Goal: Task Accomplishment & Management: Manage account settings

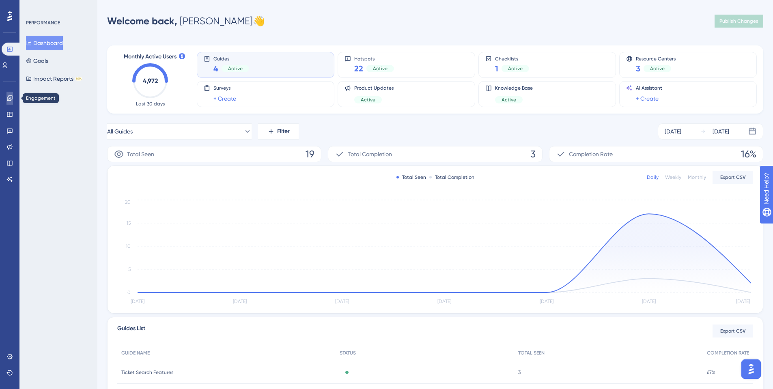
click at [9, 101] on icon at bounding box center [9, 97] width 5 height 5
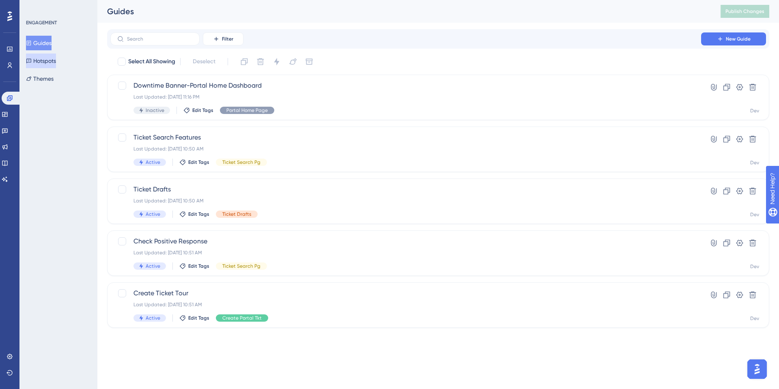
click at [47, 58] on button "Hotspots" at bounding box center [41, 61] width 30 height 15
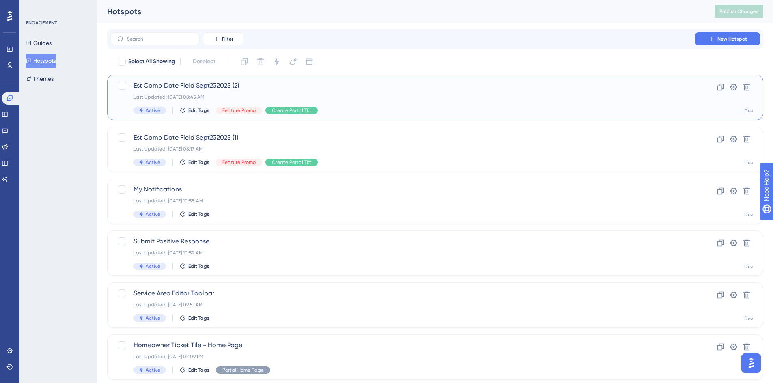
click at [202, 84] on span "Est Comp Date Field Sept232025 (2)" at bounding box center [403, 86] width 539 height 10
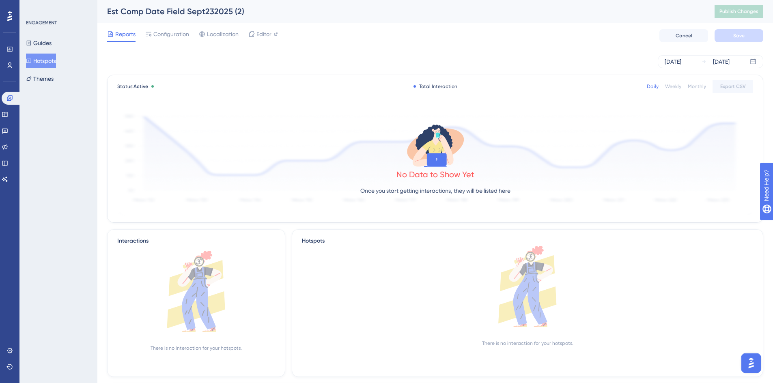
click at [40, 61] on button "Hotspots" at bounding box center [41, 61] width 30 height 15
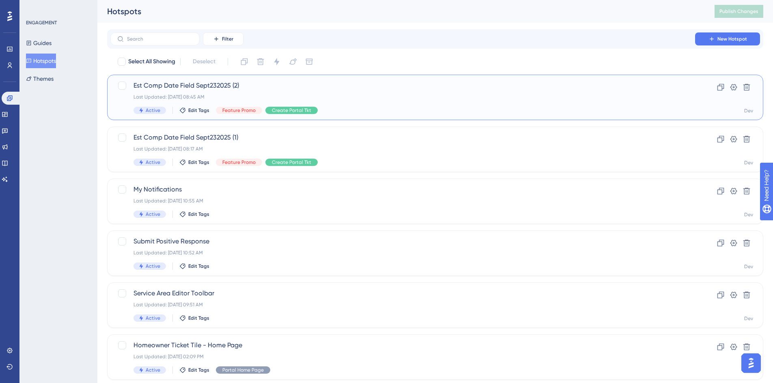
click at [157, 108] on span "Active" at bounding box center [153, 110] width 15 height 6
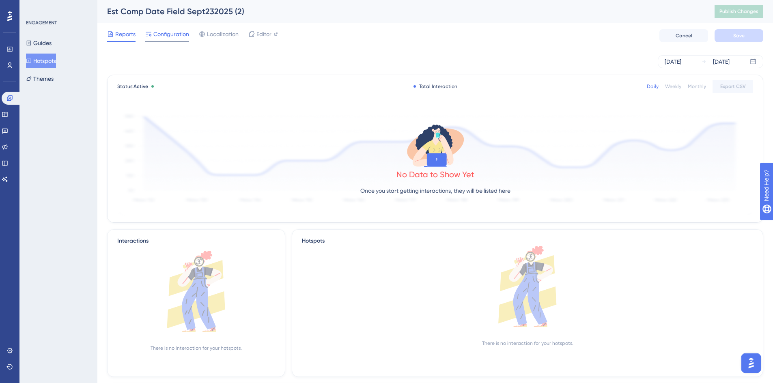
click at [169, 35] on span "Configuration" at bounding box center [171, 34] width 36 height 10
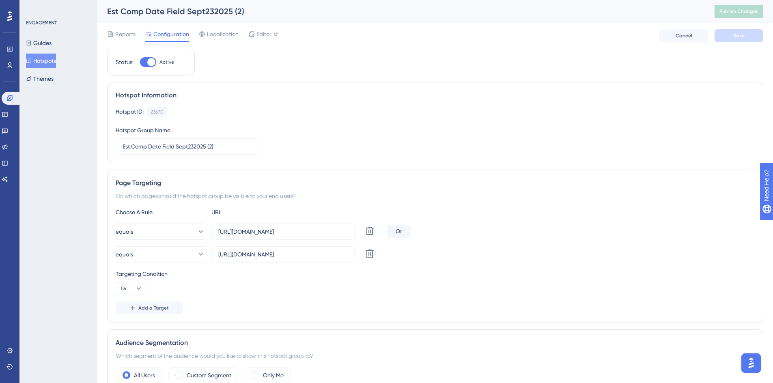
click at [153, 62] on div at bounding box center [151, 62] width 8 height 8
click at [140, 62] on input "Active" at bounding box center [140, 62] width 0 height 0
click at [723, 34] on button "Save" at bounding box center [739, 35] width 49 height 13
click at [370, 255] on icon at bounding box center [370, 254] width 8 height 8
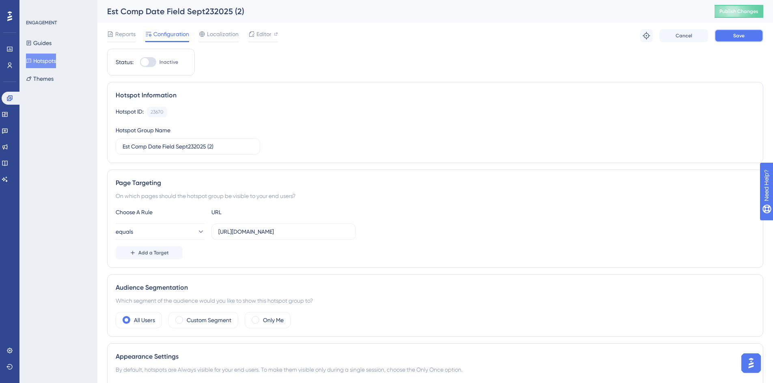
click at [727, 35] on button "Save" at bounding box center [739, 35] width 49 height 13
click at [734, 13] on span "Publish Changes" at bounding box center [739, 11] width 39 height 6
click at [143, 63] on div at bounding box center [145, 62] width 8 height 8
click at [140, 63] on input "Inactive" at bounding box center [140, 62] width 0 height 0
checkbox input "true"
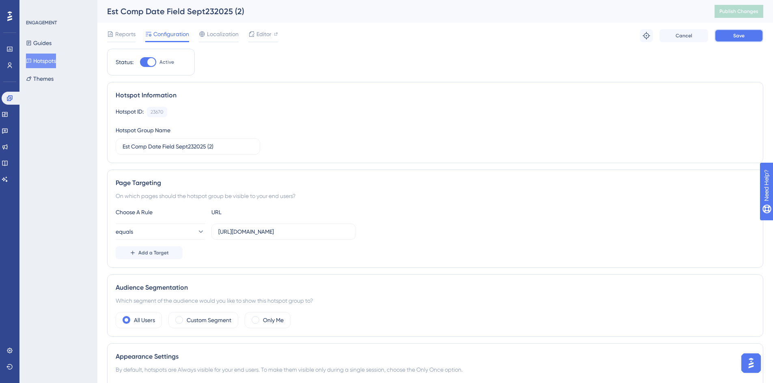
click at [729, 34] on button "Save" at bounding box center [739, 35] width 49 height 13
click at [738, 8] on span "Publish Changes" at bounding box center [739, 11] width 39 height 6
click at [257, 34] on span "Editor" at bounding box center [264, 34] width 15 height 10
click at [749, 12] on span "Publish Changes" at bounding box center [739, 11] width 39 height 6
click at [744, 12] on span "Publish Changes" at bounding box center [739, 11] width 39 height 6
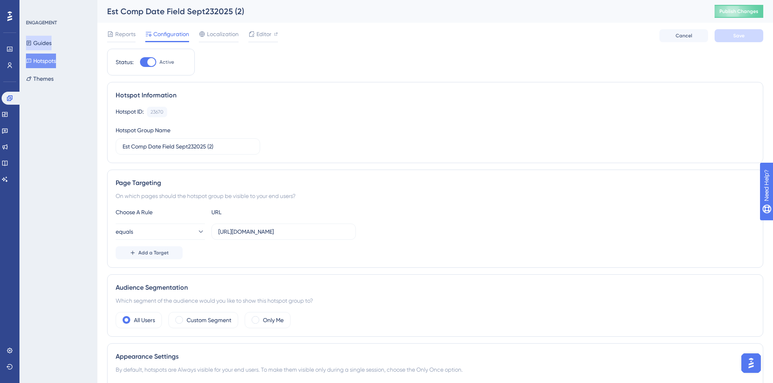
click at [50, 44] on button "Guides" at bounding box center [39, 43] width 26 height 15
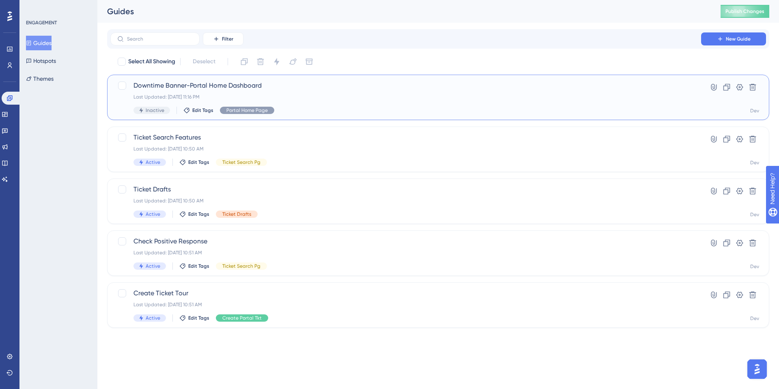
click at [175, 89] on span "Downtime Banner-Portal Home Dashboard" at bounding box center [406, 86] width 545 height 10
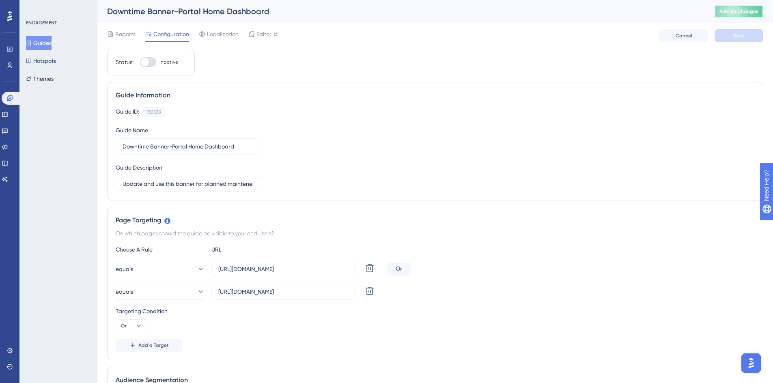
click at [732, 13] on button "Publish Changes" at bounding box center [739, 11] width 49 height 13
click at [42, 45] on button "Guides" at bounding box center [39, 43] width 26 height 15
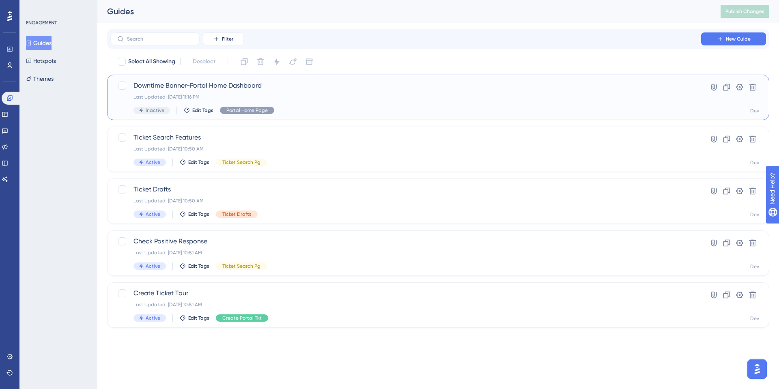
click at [214, 87] on span "Downtime Banner-Portal Home Dashboard" at bounding box center [406, 86] width 545 height 10
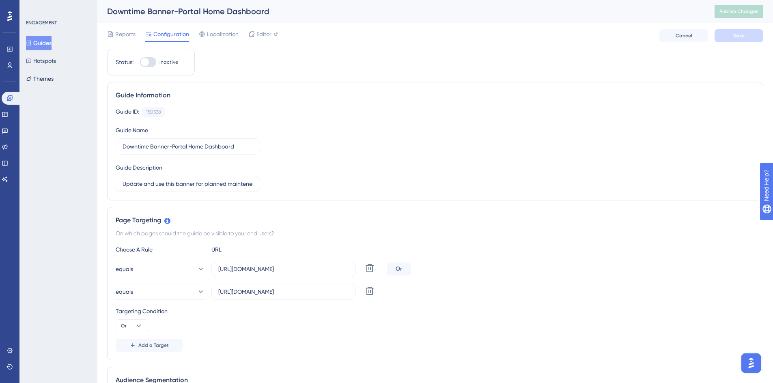
click at [51, 43] on button "Guides" at bounding box center [39, 43] width 26 height 15
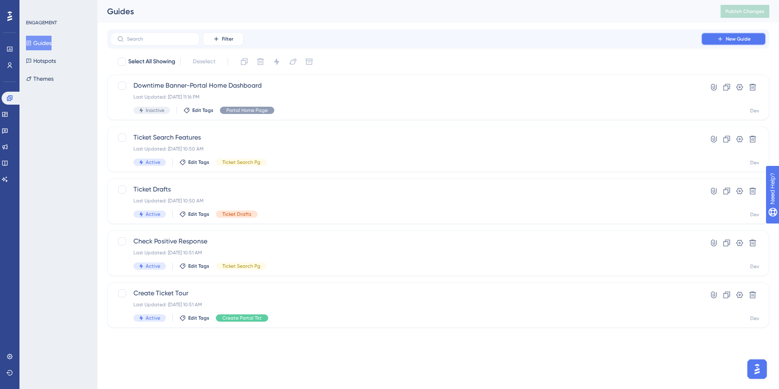
click at [734, 39] on span "New Guide" at bounding box center [738, 39] width 25 height 6
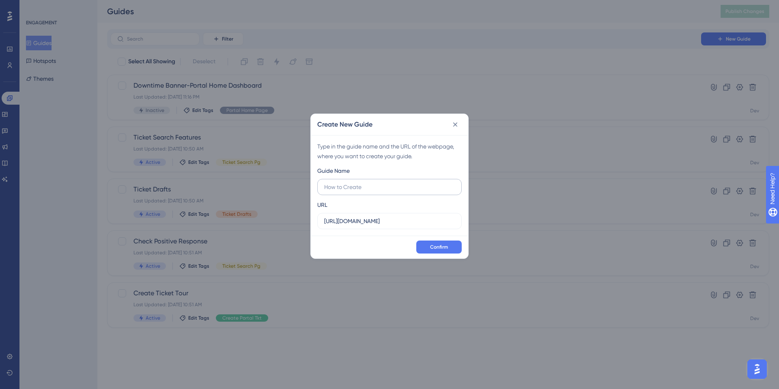
click at [340, 190] on input "text" at bounding box center [389, 187] width 131 height 9
type input "e"
drag, startPoint x: 322, startPoint y: 188, endPoint x: 358, endPoint y: 187, distance: 35.7
click at [357, 188] on label "Est Comp Date Tkt Search Sept232025" at bounding box center [389, 187] width 145 height 16
click at [357, 188] on input "Est Comp Date Tkt Search Sept232025" at bounding box center [389, 187] width 131 height 9
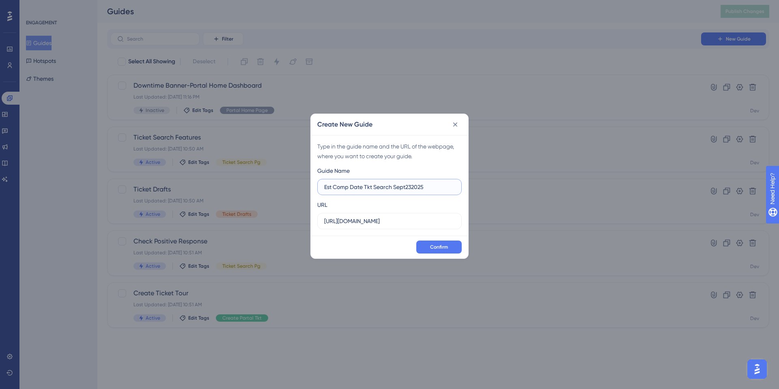
drag, startPoint x: 363, startPoint y: 186, endPoint x: 322, endPoint y: 187, distance: 41.8
click at [322, 187] on label "Est Comp Date Tkt Search Sept232025" at bounding box center [389, 187] width 145 height 16
drag, startPoint x: 391, startPoint y: 187, endPoint x: 279, endPoint y: 191, distance: 112.5
click at [279, 191] on div "Create New Guide Type in the guide name and the URL of the webpage, where you w…" at bounding box center [389, 194] width 779 height 389
type input "No Update Past Comp Date - Sept232025"
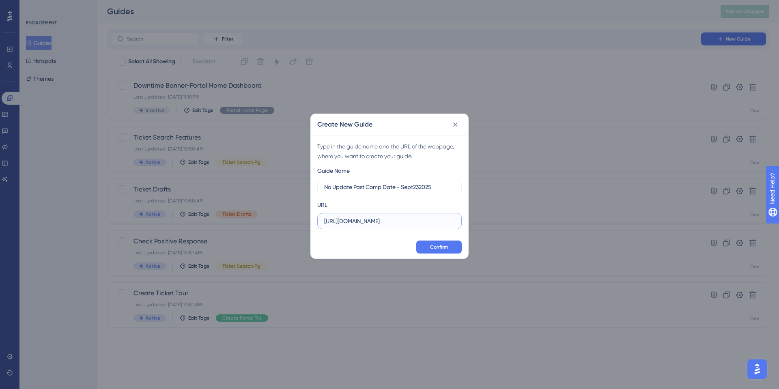
click at [407, 221] on input "https://geoappdev.okie811.org" at bounding box center [389, 221] width 131 height 9
drag, startPoint x: 426, startPoint y: 223, endPoint x: 205, endPoint y: 218, distance: 220.9
click at [205, 218] on div "Create New Guide Type in the guide name and the URL of the webpage, where you w…" at bounding box center [389, 194] width 779 height 389
paste input "https://geoappdev.okie811.org/ui/ticket/search/advanced"
type input "https://geoappdev.okie811.org/ui/ticket/search/advanced"
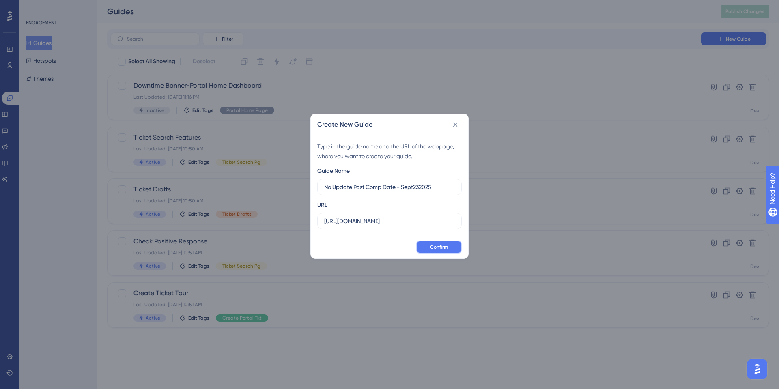
click at [435, 243] on button "Confirm" at bounding box center [438, 247] width 45 height 13
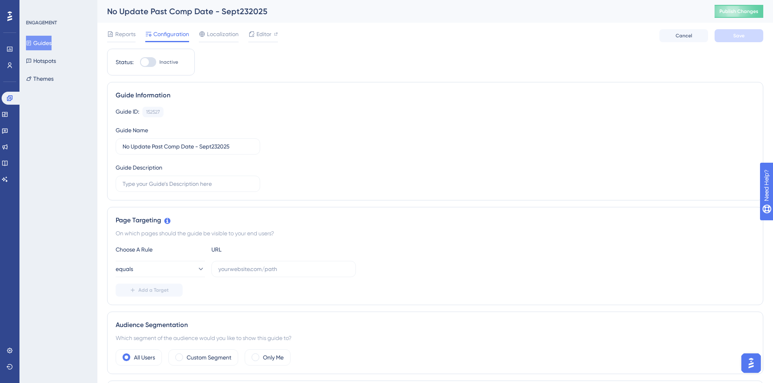
click at [45, 46] on button "Guides" at bounding box center [39, 43] width 26 height 15
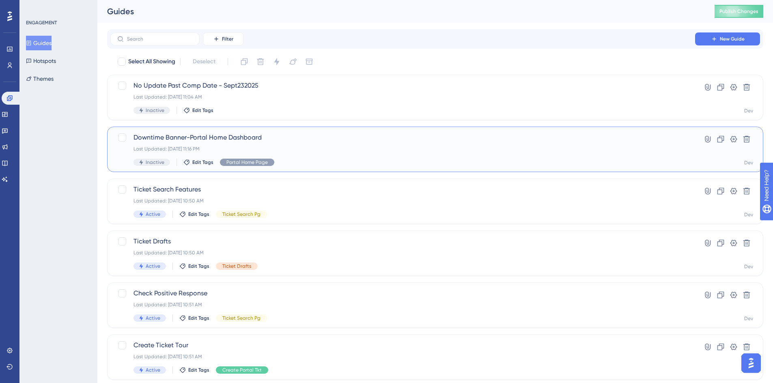
click at [242, 138] on span "Downtime Banner-Portal Home Dashboard" at bounding box center [403, 138] width 539 height 10
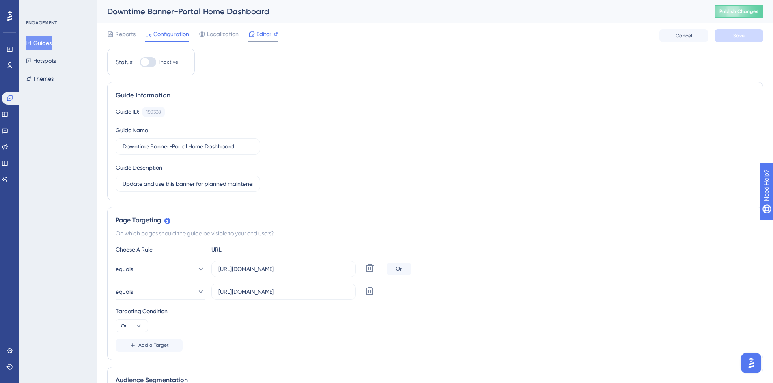
click at [268, 33] on span "Editor" at bounding box center [264, 34] width 15 height 10
click at [52, 43] on button "Guides" at bounding box center [39, 43] width 26 height 15
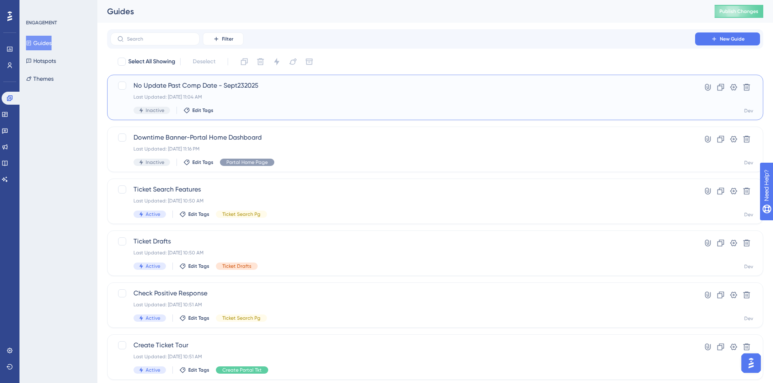
click at [255, 86] on span "No Update Past Comp Date - Sept232025" at bounding box center [403, 86] width 539 height 10
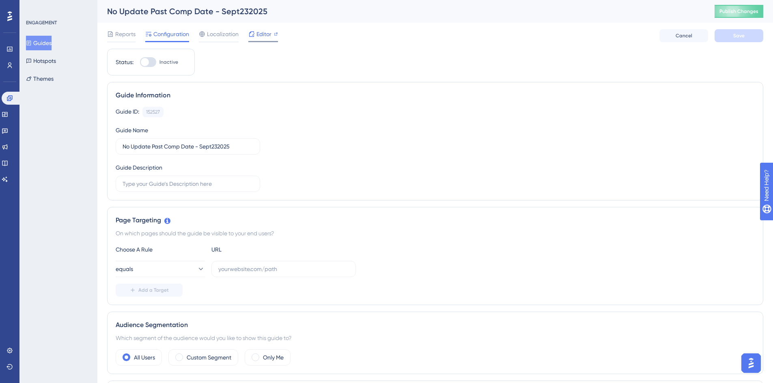
click at [259, 35] on span "Editor" at bounding box center [264, 34] width 15 height 10
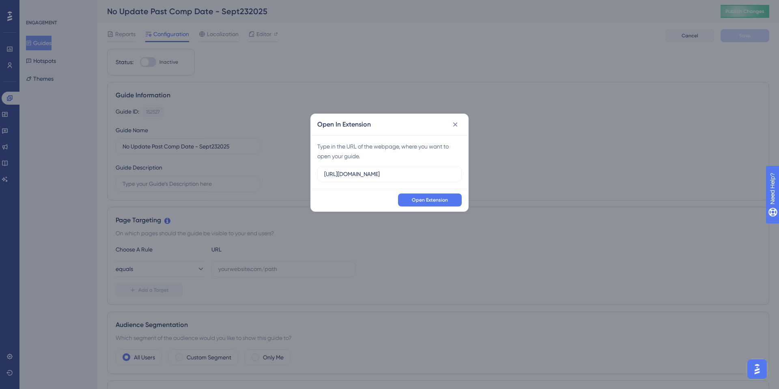
drag, startPoint x: 409, startPoint y: 177, endPoint x: 145, endPoint y: 162, distance: 264.6
click at [145, 162] on div "Open In Extension Type in the URL of the webpage, where you want to open your g…" at bounding box center [389, 194] width 779 height 389
type input "https://geoappdev.okie811.org/ui/ticket/search/advanced"
click at [442, 201] on span "Open Extension" at bounding box center [430, 200] width 36 height 6
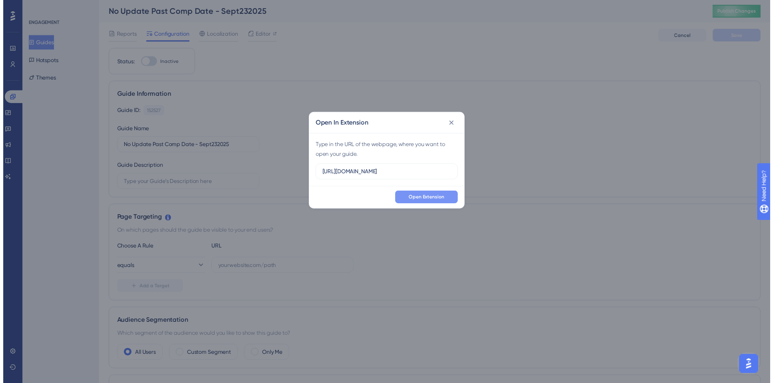
scroll to position [0, 0]
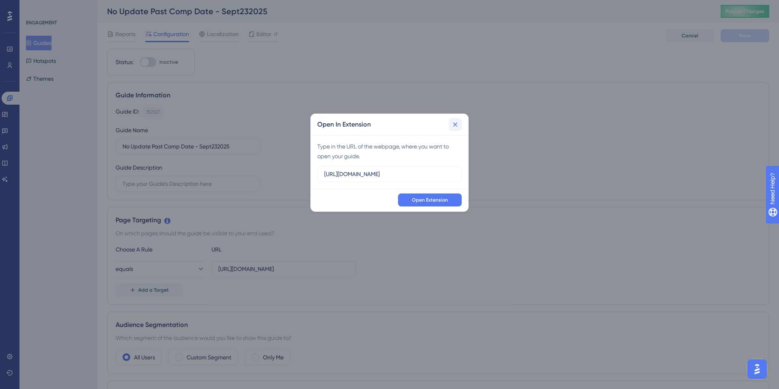
click at [455, 124] on icon at bounding box center [455, 125] width 8 height 8
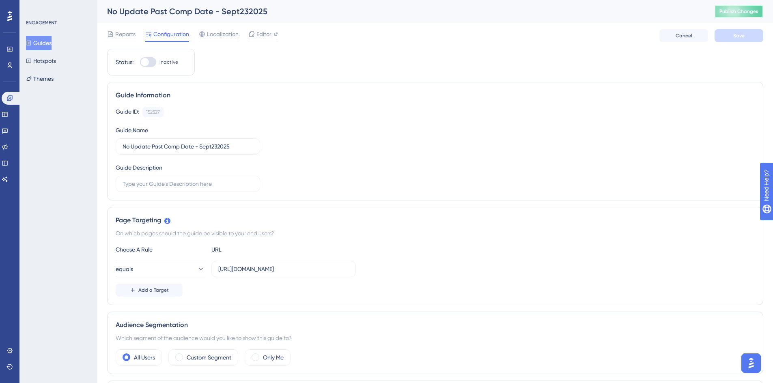
click at [731, 16] on button "Publish Changes" at bounding box center [739, 11] width 49 height 13
click at [145, 63] on div at bounding box center [145, 62] width 8 height 8
click at [140, 63] on input "Inactive" at bounding box center [140, 62] width 0 height 0
checkbox input "true"
click at [755, 31] on button "Save" at bounding box center [739, 35] width 49 height 13
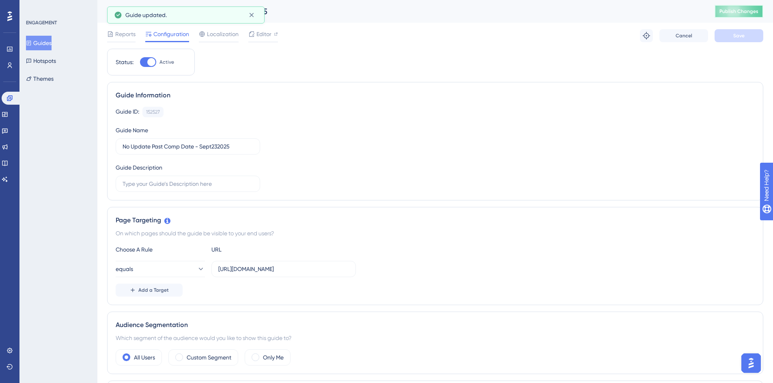
click at [749, 13] on span "Publish Changes" at bounding box center [739, 11] width 39 height 6
click at [736, 11] on span "Publish Changes" at bounding box center [739, 11] width 39 height 6
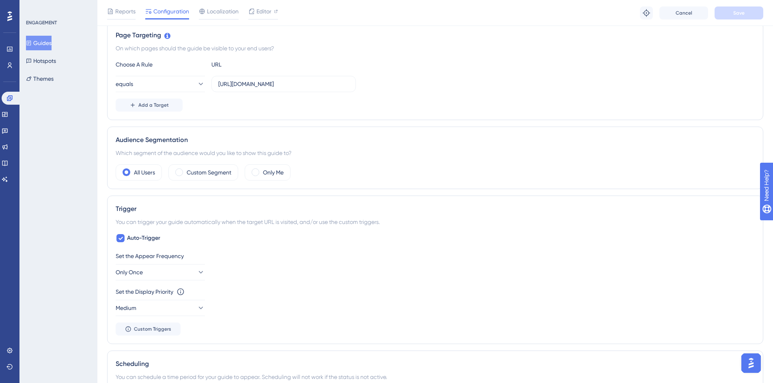
scroll to position [203, 0]
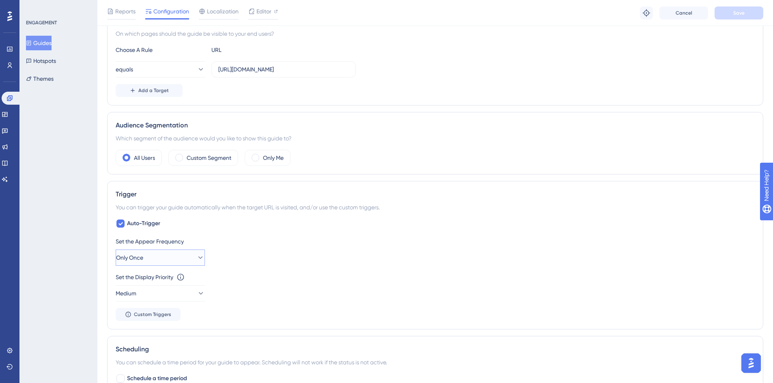
click at [196, 259] on icon at bounding box center [200, 258] width 8 height 8
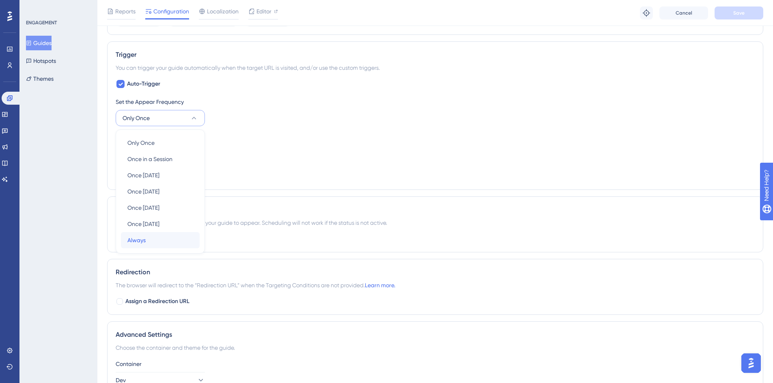
click at [140, 234] on div "Always Always" at bounding box center [160, 240] width 66 height 16
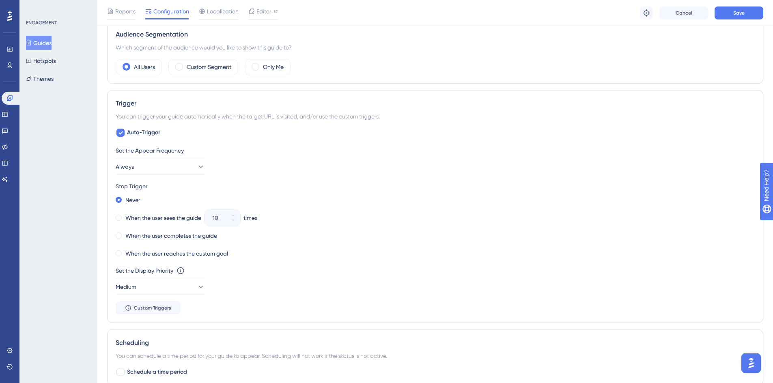
scroll to position [261, 0]
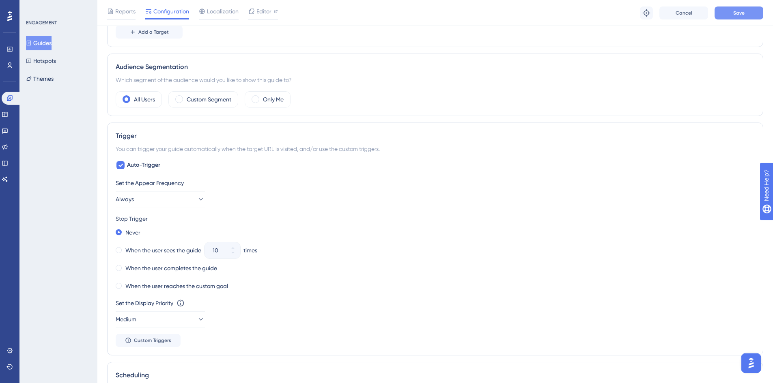
click at [740, 14] on span "Save" at bounding box center [739, 13] width 11 height 6
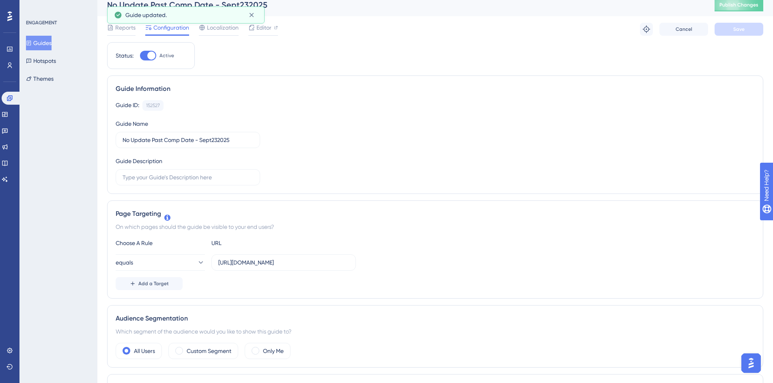
scroll to position [0, 0]
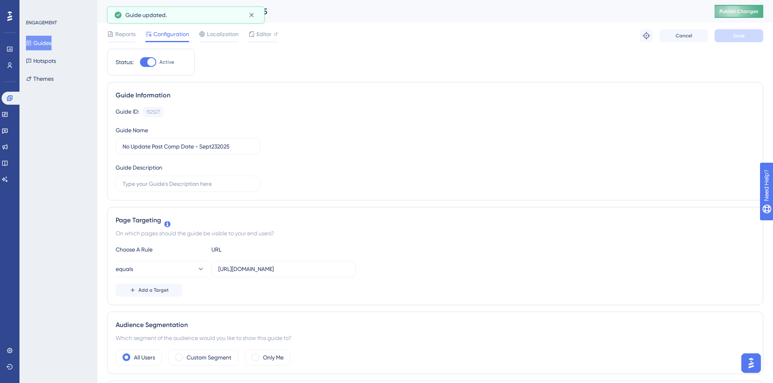
click at [742, 14] on span "Publish Changes" at bounding box center [739, 11] width 39 height 6
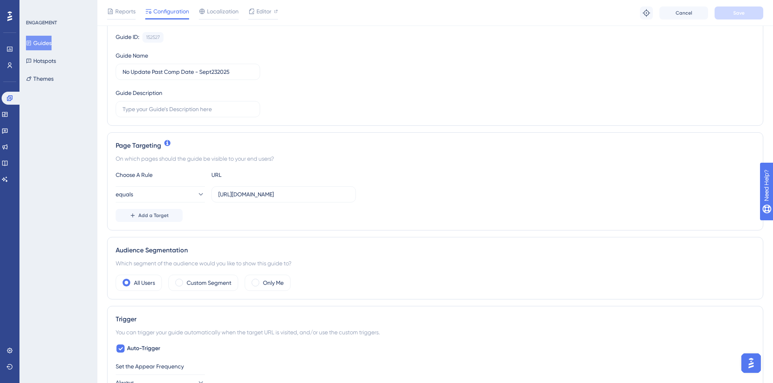
scroll to position [81, 0]
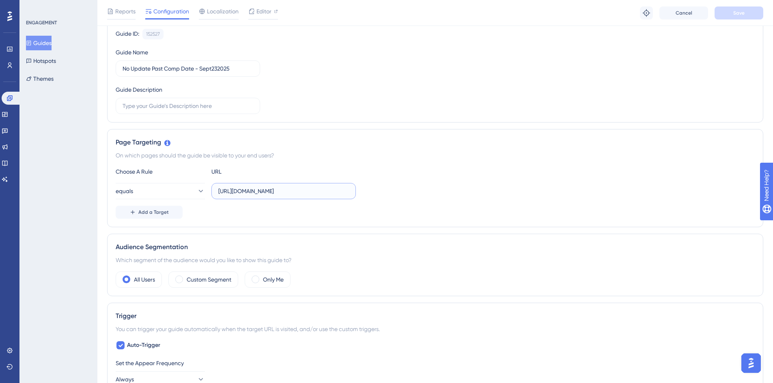
click at [272, 194] on input "https://geoappdev.okie811.org/ui/ticket/search/advanced" at bounding box center [283, 191] width 131 height 9
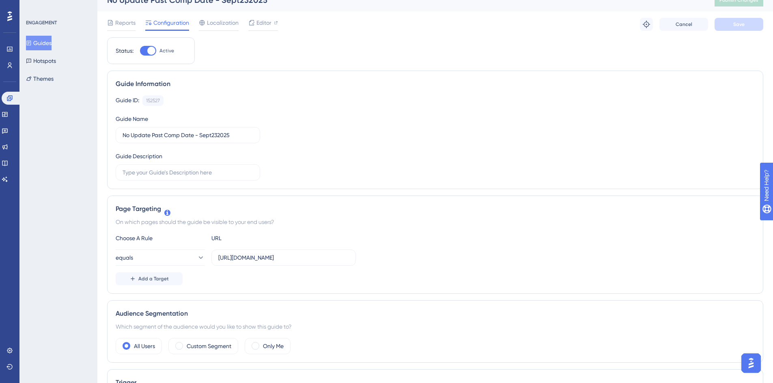
scroll to position [0, 0]
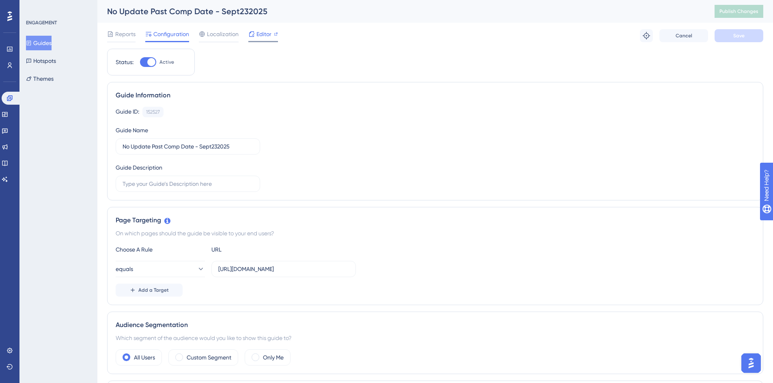
click at [263, 35] on span "Editor" at bounding box center [264, 34] width 15 height 10
click at [53, 63] on button "Hotspots" at bounding box center [46, 61] width 40 height 15
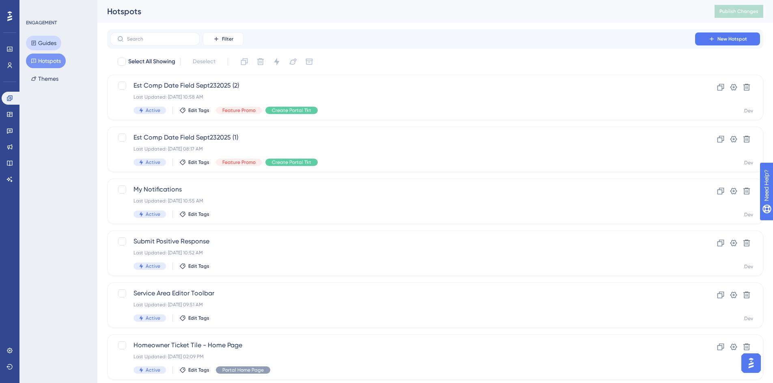
click at [47, 44] on button "Guides" at bounding box center [43, 43] width 35 height 15
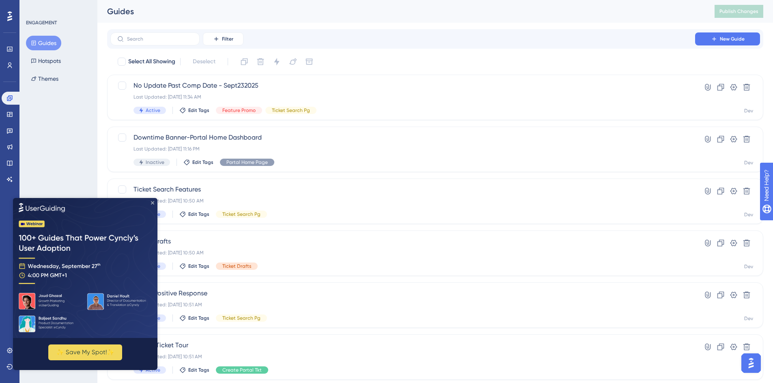
click at [154, 203] on icon "Close Preview" at bounding box center [152, 202] width 3 height 3
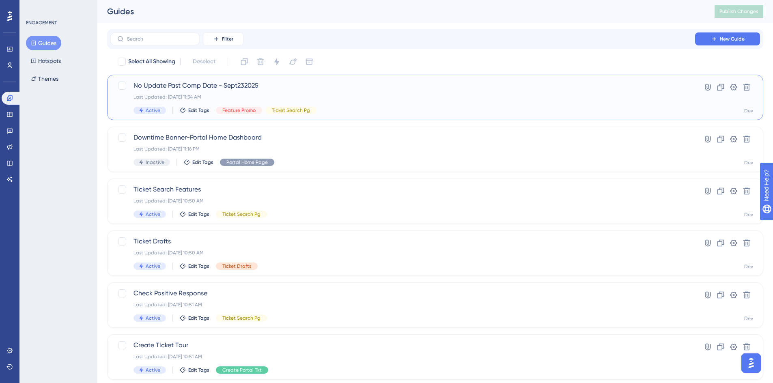
click at [166, 88] on span "No Update Past Comp Date - Sept232025" at bounding box center [403, 86] width 539 height 10
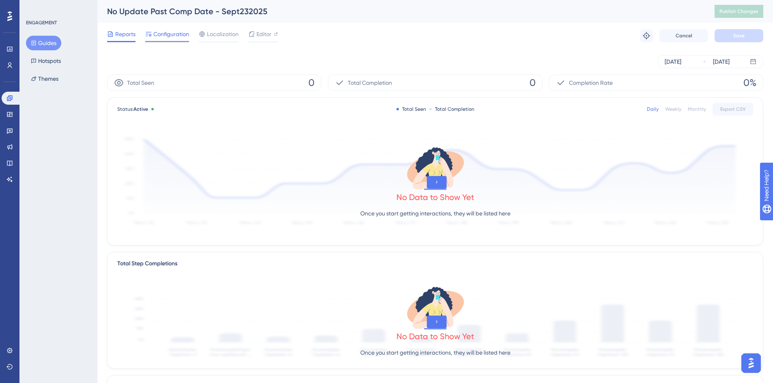
click at [172, 38] on span "Configuration" at bounding box center [171, 34] width 36 height 10
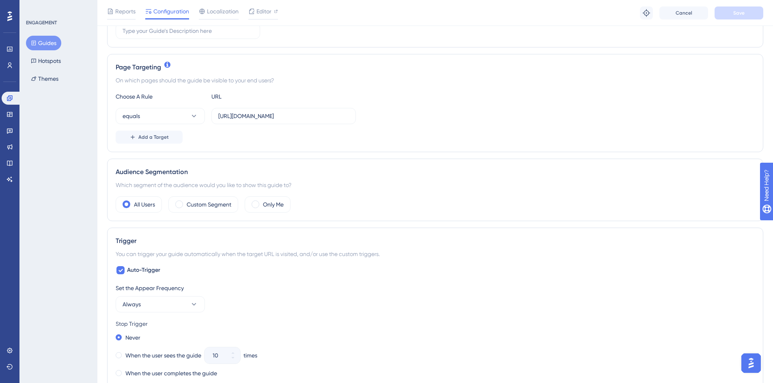
scroll to position [203, 0]
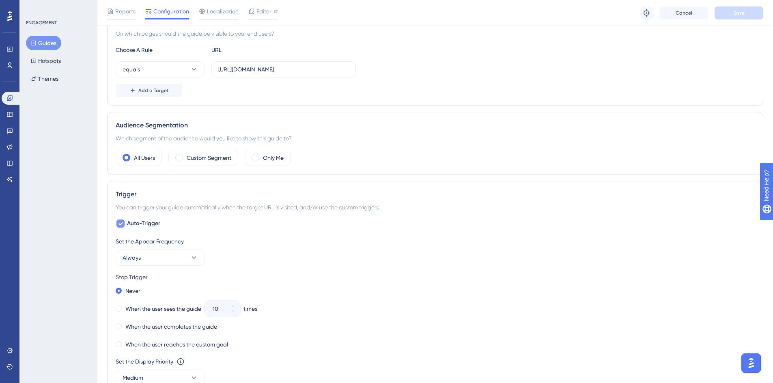
click at [121, 222] on icon at bounding box center [120, 223] width 5 height 6
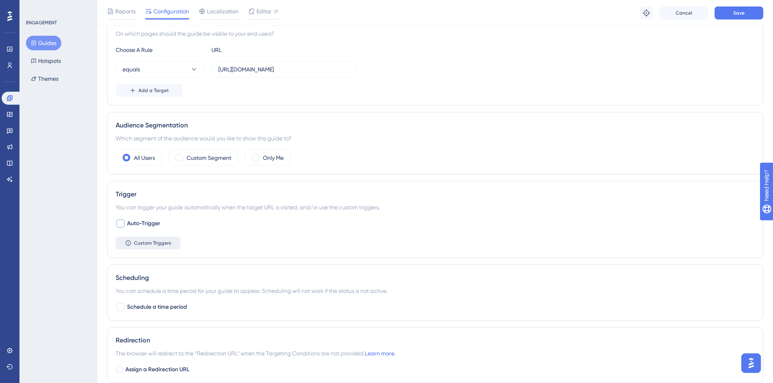
click at [134, 244] on button "Custom Triggers" at bounding box center [148, 243] width 65 height 13
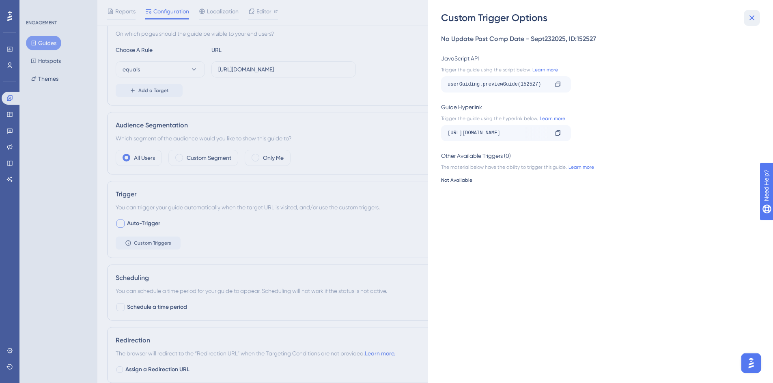
click at [754, 15] on icon at bounding box center [752, 18] width 10 height 10
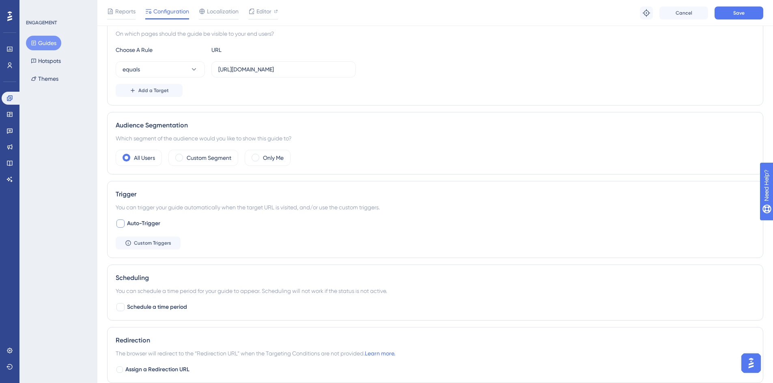
click at [121, 221] on div at bounding box center [121, 224] width 8 height 8
checkbox input "true"
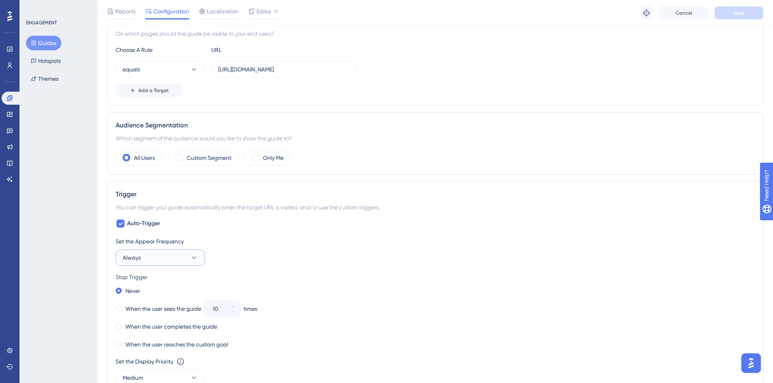
click at [195, 259] on icon at bounding box center [194, 258] width 8 height 8
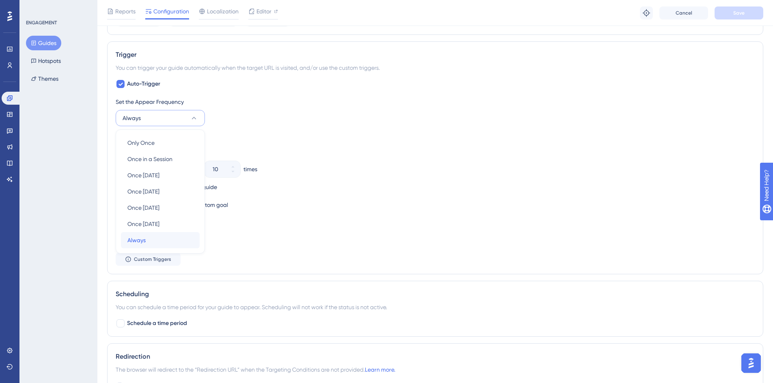
click at [132, 239] on span "Always" at bounding box center [136, 240] width 18 height 10
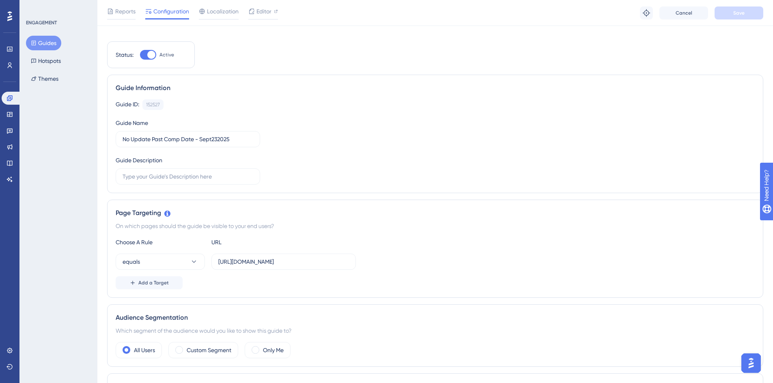
scroll to position [0, 0]
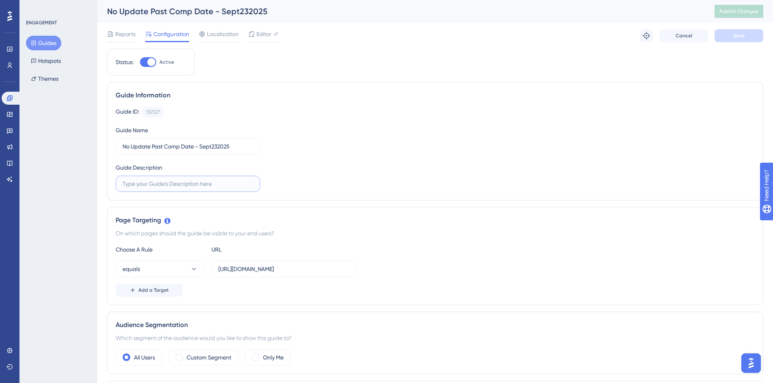
click at [170, 187] on input "text" at bounding box center [188, 183] width 131 height 9
type input "B"
type input "n"
type input "notify users of ineligibility to update tickets past est comp date soon"
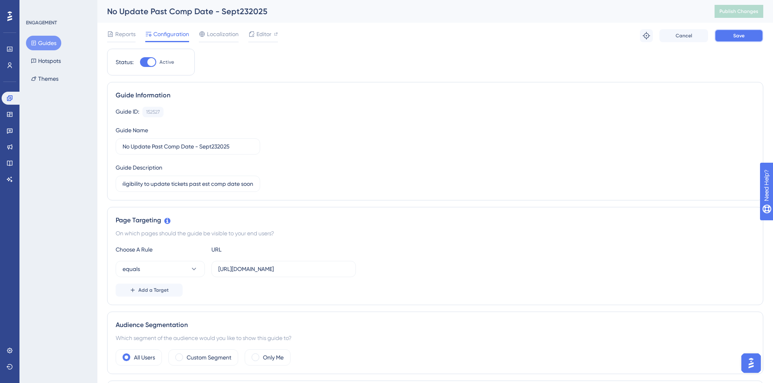
click at [737, 32] on button "Save" at bounding box center [739, 35] width 49 height 13
click at [740, 11] on span "Publish Changes" at bounding box center [739, 11] width 39 height 6
click at [219, 266] on input "https://geoappdev.okie811.org/ui/ticket/search/advanced" at bounding box center [283, 269] width 131 height 9
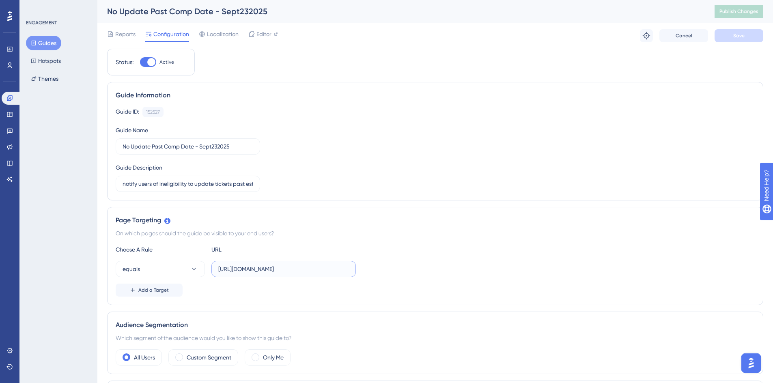
drag, startPoint x: 219, startPoint y: 269, endPoint x: 546, endPoint y: 290, distance: 327.9
click at [546, 290] on div "Choose A Rule URL equals https://geoappdev.okie811.org/ui/ticket/search/advance…" at bounding box center [435, 271] width 639 height 52
paste input "https://geoappdev.okie811.org/ui/ticket/search/advanced"
type input "https://geoappdev.okie811.org/ui/ticket/search/advanced"
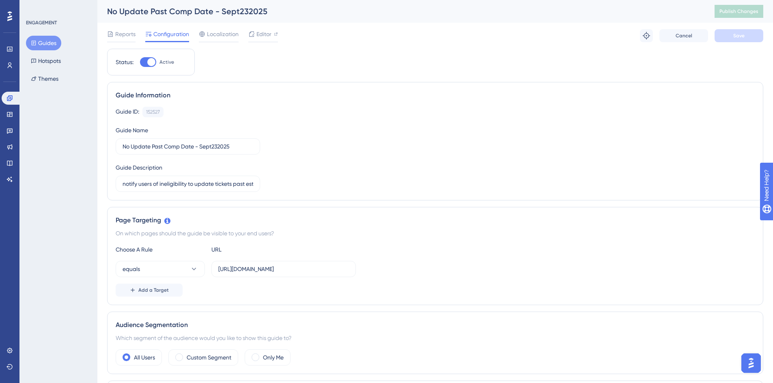
click at [604, 115] on div "Guide ID: 152527 Copy" at bounding box center [435, 112] width 639 height 11
click at [217, 35] on span "Localization" at bounding box center [223, 34] width 32 height 10
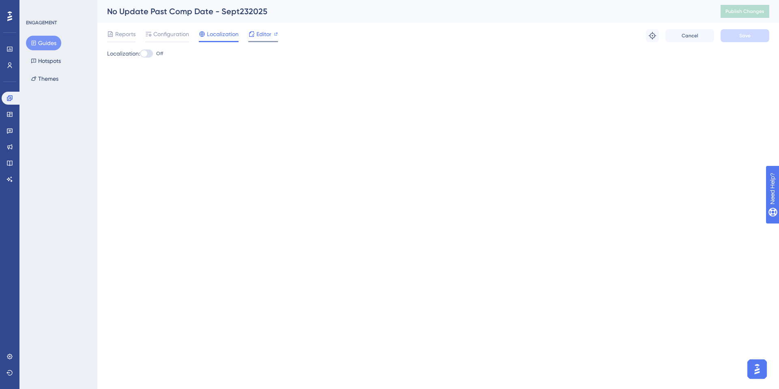
click at [257, 36] on span "Editor" at bounding box center [264, 34] width 15 height 10
click at [735, 12] on span "Publish Changes" at bounding box center [745, 11] width 39 height 6
click at [158, 33] on span "Configuration" at bounding box center [171, 34] width 36 height 10
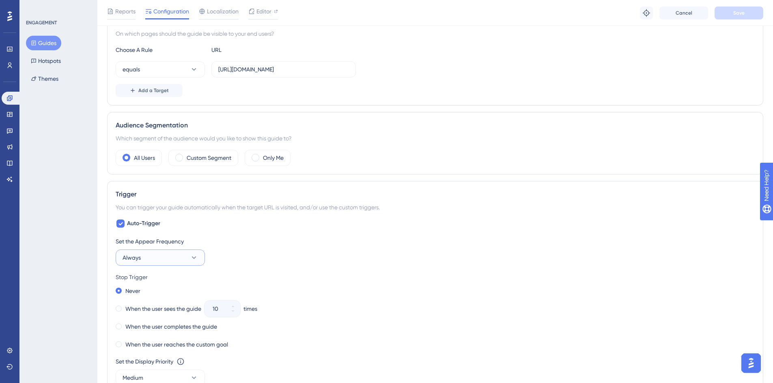
click at [156, 259] on button "Always" at bounding box center [160, 258] width 89 height 16
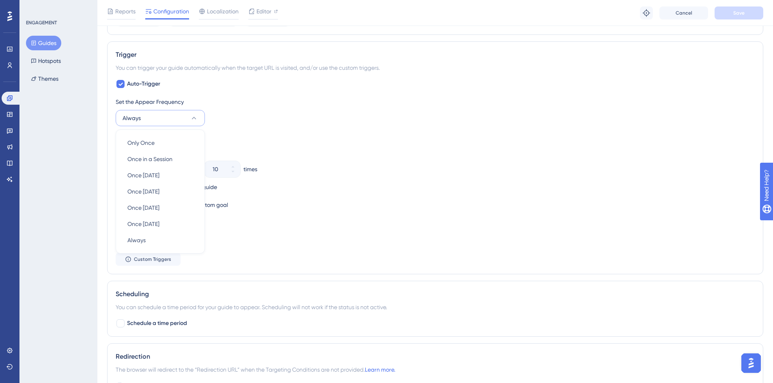
click at [408, 211] on div "Set the Appear Frequency Always Only Once Only Once Once in a Session Once in a…" at bounding box center [435, 181] width 639 height 169
click at [133, 123] on button "Always" at bounding box center [160, 118] width 89 height 16
click at [134, 172] on span "Once in 1 day" at bounding box center [143, 175] width 32 height 10
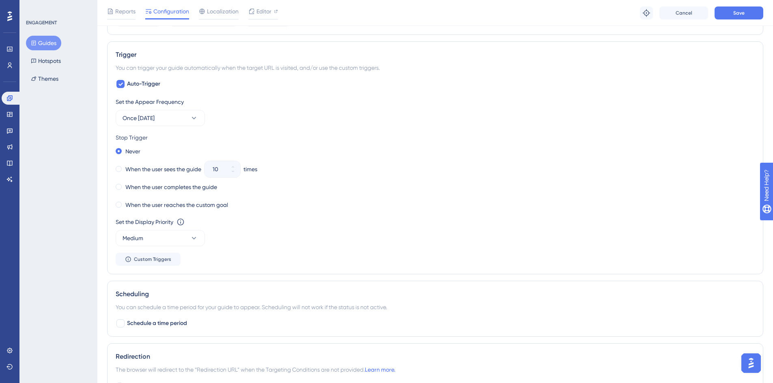
scroll to position [221, 0]
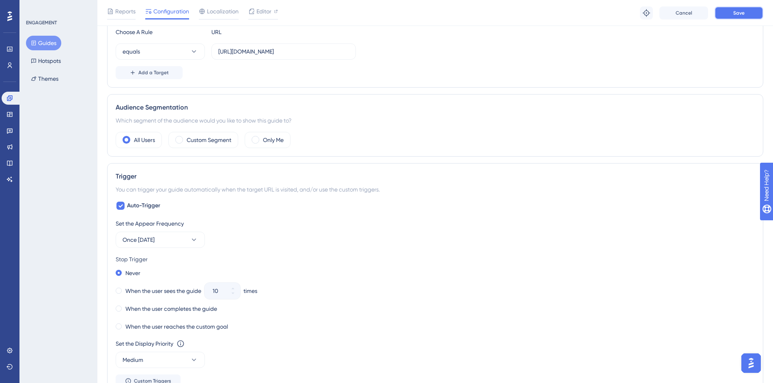
click at [739, 14] on span "Save" at bounding box center [739, 13] width 11 height 6
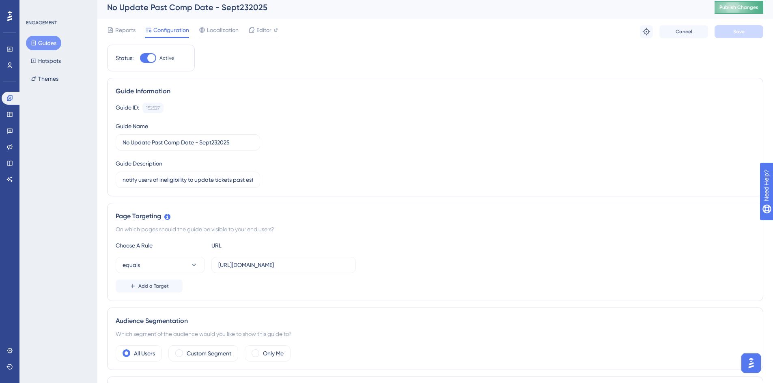
scroll to position [0, 0]
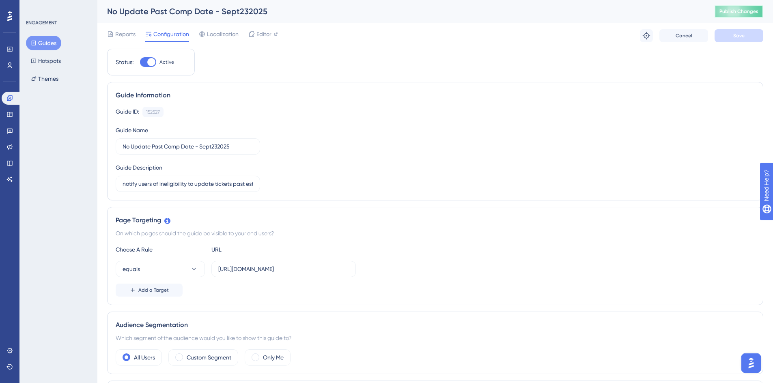
drag, startPoint x: 743, startPoint y: 9, endPoint x: 488, endPoint y: 116, distance: 277.4
click at [741, 9] on span "Publish Changes" at bounding box center [739, 11] width 39 height 6
click at [153, 293] on span "Add a Target" at bounding box center [153, 290] width 30 height 6
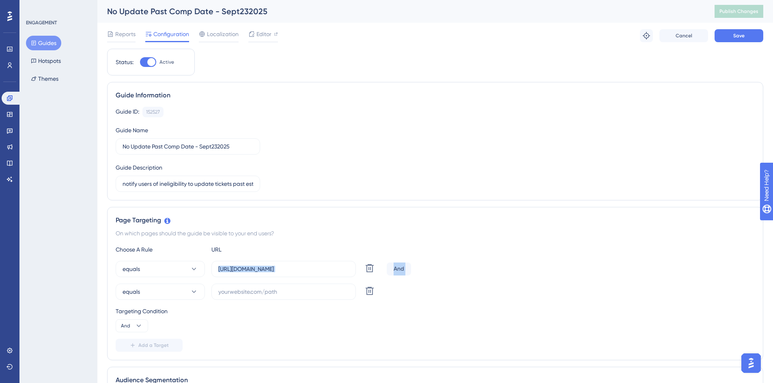
drag, startPoint x: 216, startPoint y: 270, endPoint x: 337, endPoint y: 282, distance: 122.0
click at [337, 282] on div "equals https://geoappdev.okie811.org/ui/ticket/search/advanced Delete And equal…" at bounding box center [435, 280] width 639 height 39
copy div "Delete And equals"
click at [257, 293] on input "text" at bounding box center [283, 291] width 131 height 9
paste input "https://geoappdev.okie811.org/ui/ticket/search/advanced And"
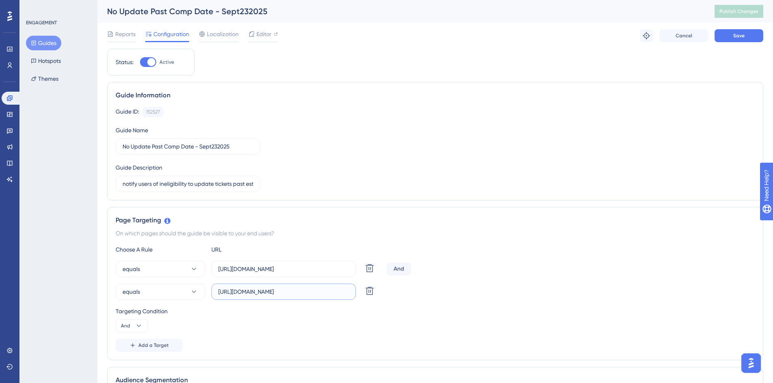
click at [260, 292] on input "https://geoappdev.okie811.org/ui/ticket/search/advanced" at bounding box center [283, 291] width 131 height 9
type input "https://geoappv3.okie811.org/ui/ticket/search/advanced"
click at [729, 38] on button "Save" at bounding box center [739, 35] width 49 height 13
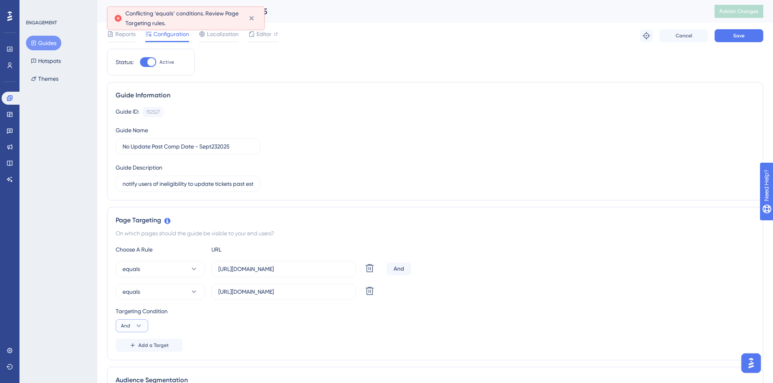
click at [139, 326] on icon at bounding box center [139, 326] width 4 height 2
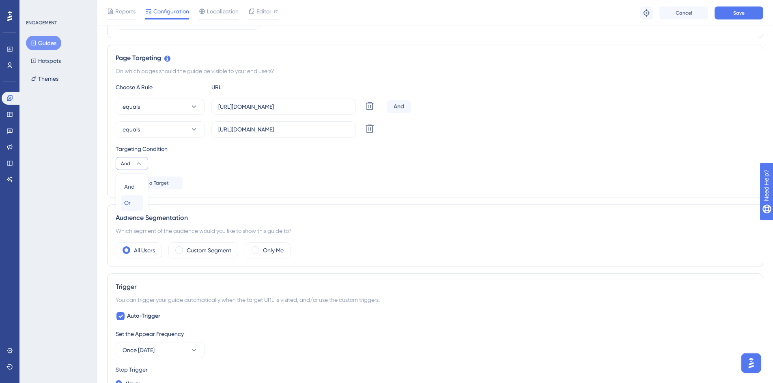
click at [125, 203] on span "Or" at bounding box center [127, 203] width 6 height 10
click at [729, 15] on button "Save" at bounding box center [739, 12] width 49 height 13
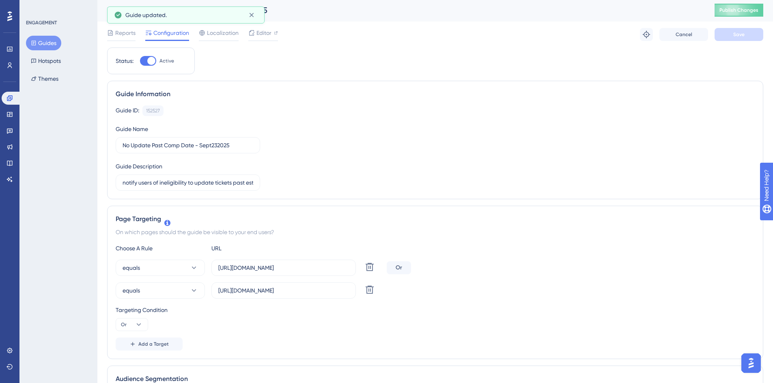
scroll to position [0, 0]
click at [735, 12] on span "Publish Changes" at bounding box center [739, 11] width 39 height 6
click at [37, 58] on button "Hotspots" at bounding box center [46, 61] width 40 height 15
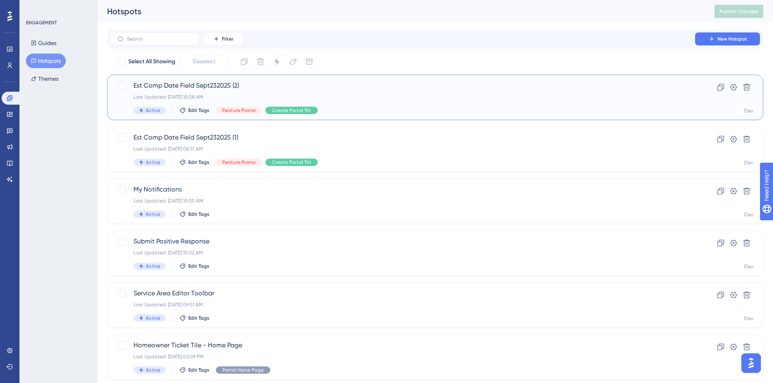
click at [155, 84] on span "Est Comp Date Field Sept232025 (2)" at bounding box center [403, 86] width 539 height 10
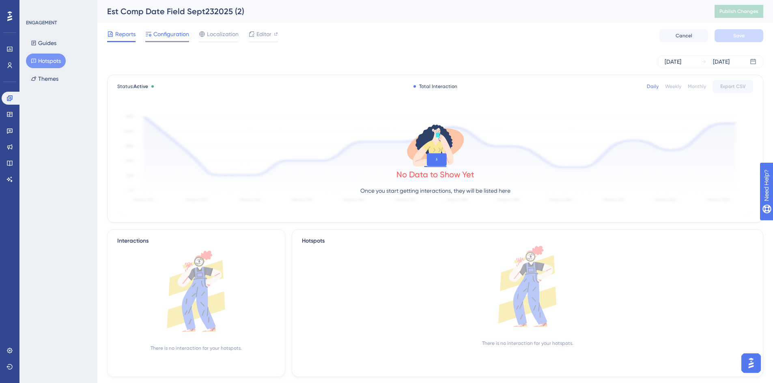
click at [169, 31] on span "Configuration" at bounding box center [171, 34] width 36 height 10
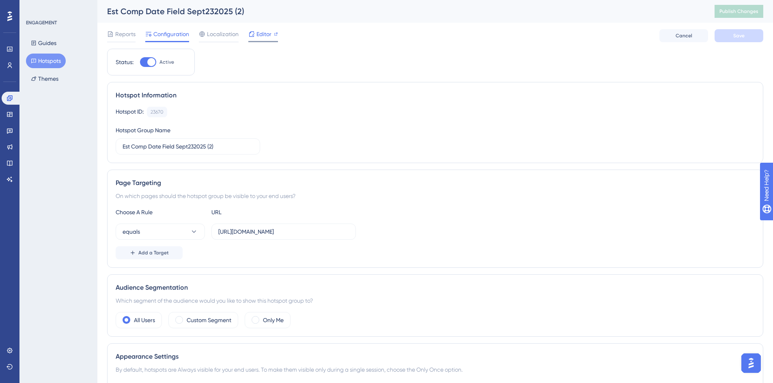
click at [257, 31] on span "Editor" at bounding box center [264, 34] width 15 height 10
click at [50, 61] on button "Hotspots" at bounding box center [46, 61] width 40 height 15
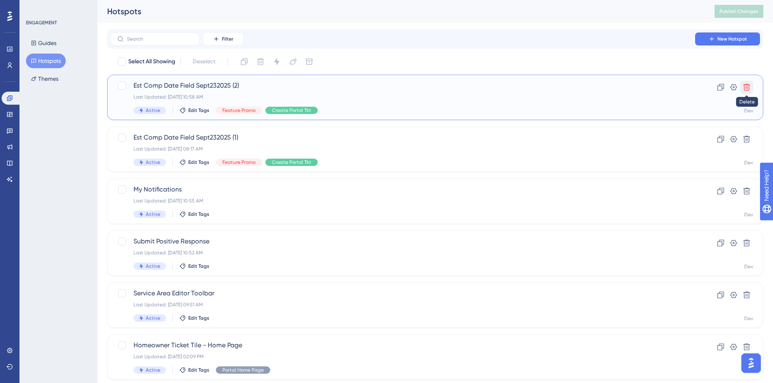
click at [749, 86] on icon at bounding box center [747, 87] width 7 height 7
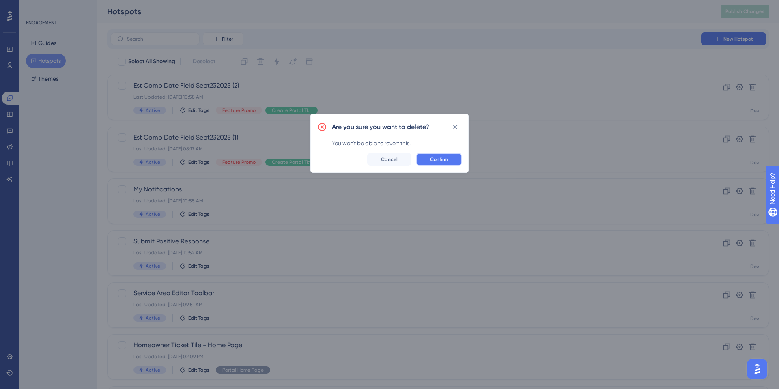
click at [440, 159] on span "Confirm" at bounding box center [439, 159] width 18 height 6
